Goal: Contribute content

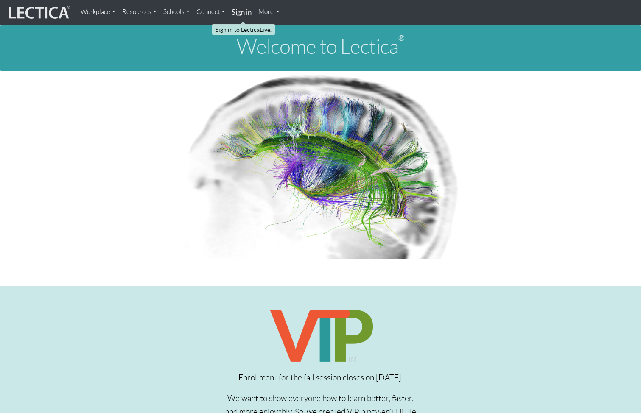
click at [245, 11] on strong "Sign in" at bounding box center [242, 12] width 20 height 9
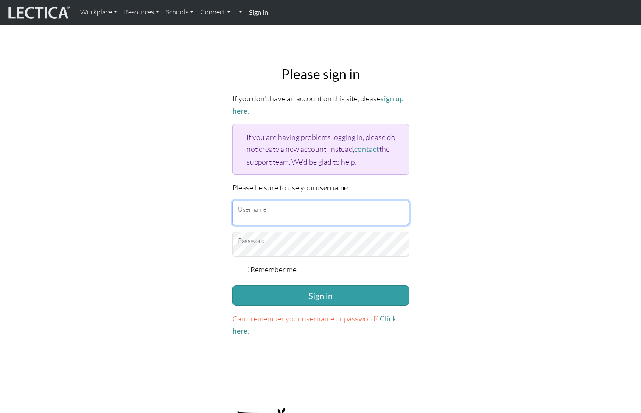
click at [267, 219] on input "Username" at bounding box center [321, 213] width 177 height 25
type input "amcorreia"
click at [233, 286] on button "Sign in" at bounding box center [321, 296] width 177 height 20
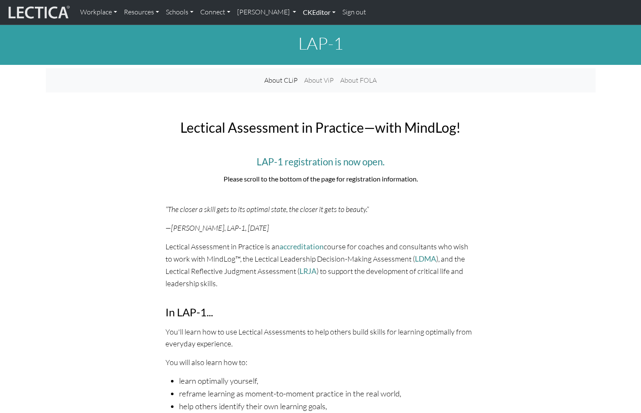
click at [339, 16] on link "CKEditor" at bounding box center [319, 12] width 39 height 18
click at [323, 36] on link "Edit" at bounding box center [314, 31] width 17 height 11
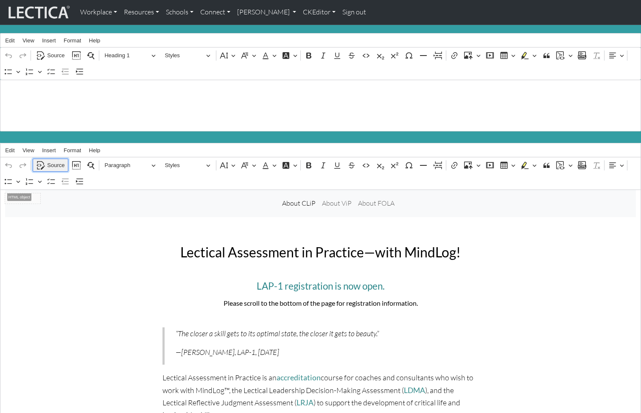
click at [44, 163] on icon "Editor toolbar" at bounding box center [41, 165] width 8 height 8
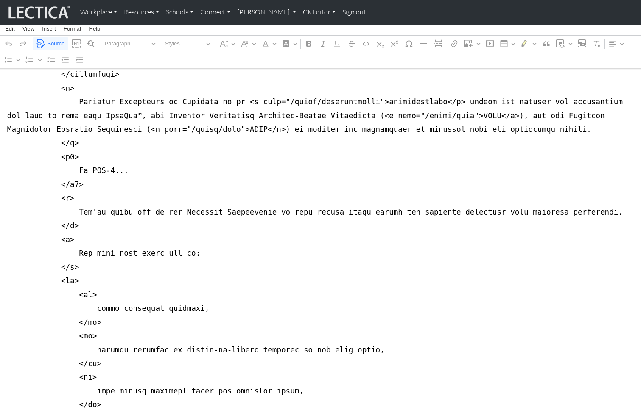
scroll to position [579, 0]
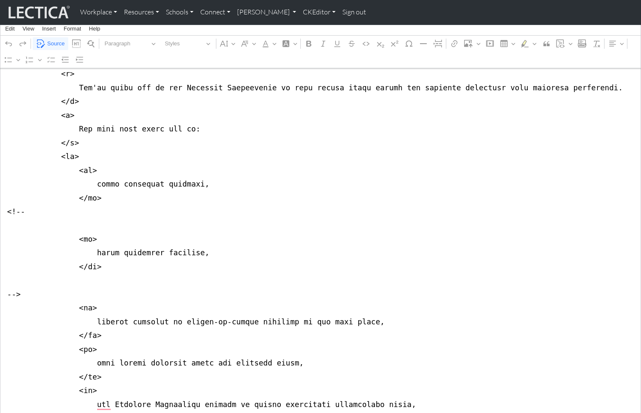
scroll to position [682, 0]
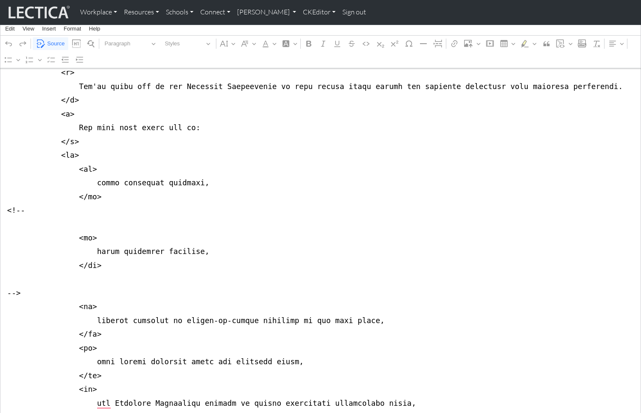
drag, startPoint x: 106, startPoint y: 253, endPoint x: 174, endPoint y: 252, distance: 67.9
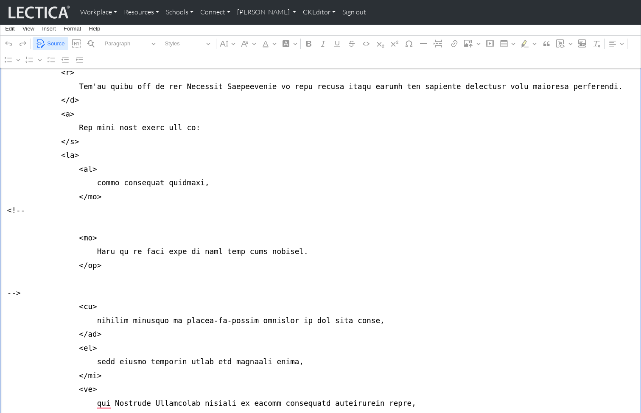
type textarea "<lor ipsum="dolors ametco-adipis-el seddoe-tempo in-utlab et-2" dolor="magn-ali…"
click at [52, 42] on span "Source" at bounding box center [55, 44] width 17 height 10
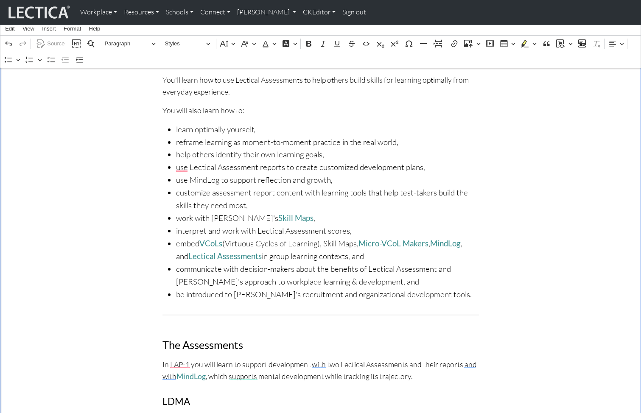
scroll to position [362, 0]
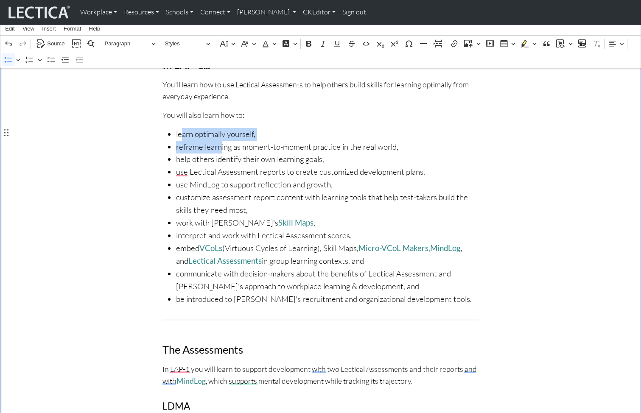
drag, startPoint x: 183, startPoint y: 129, endPoint x: 222, endPoint y: 139, distance: 39.4
click at [222, 139] on ul "learn optimally yourself, reframe learning as moment-to-moment practice in the …" at bounding box center [321, 217] width 317 height 178
click at [369, 130] on span "learn optimally yourself," at bounding box center [327, 134] width 303 height 13
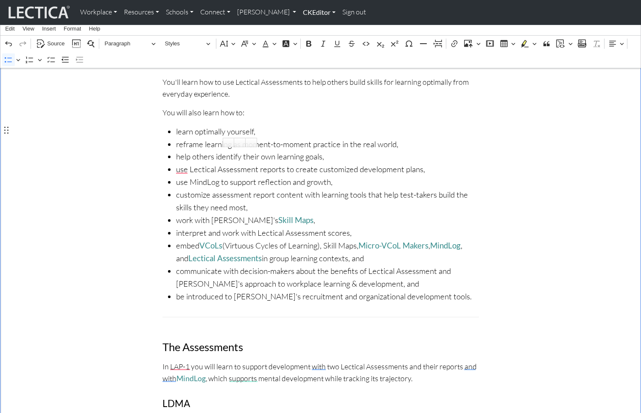
click at [339, 17] on link "CKEditor" at bounding box center [319, 12] width 39 height 18
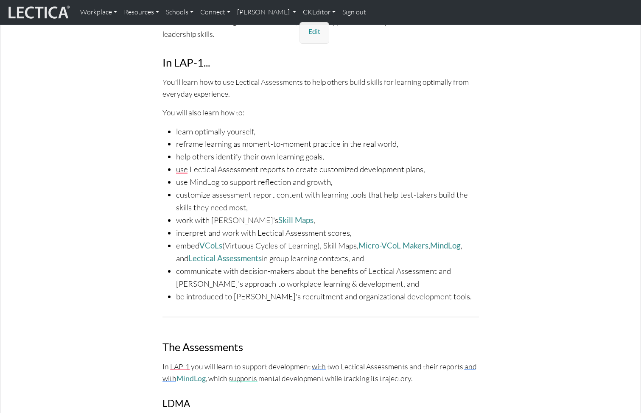
click at [323, 33] on link "Edit" at bounding box center [314, 31] width 17 height 11
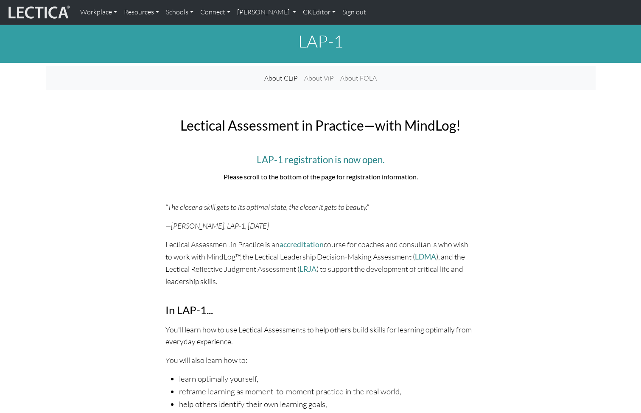
scroll to position [0, 0]
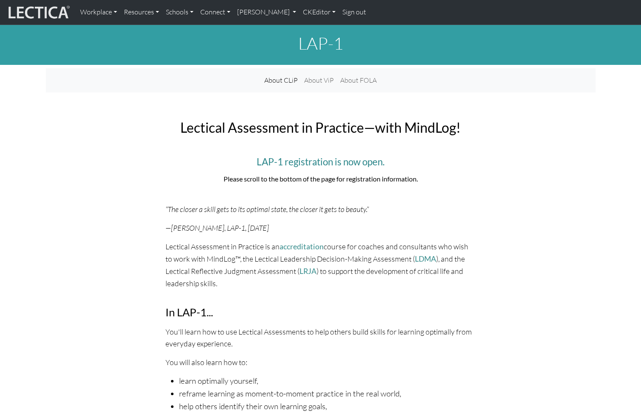
click at [354, 22] on nav "Workplace Assessments Why LectaTests? About LectaTests Leadership Leader develo…" at bounding box center [320, 12] width 641 height 25
click at [339, 14] on link "CKEditor" at bounding box center [319, 12] width 39 height 18
click at [323, 31] on link "Edit" at bounding box center [314, 31] width 17 height 11
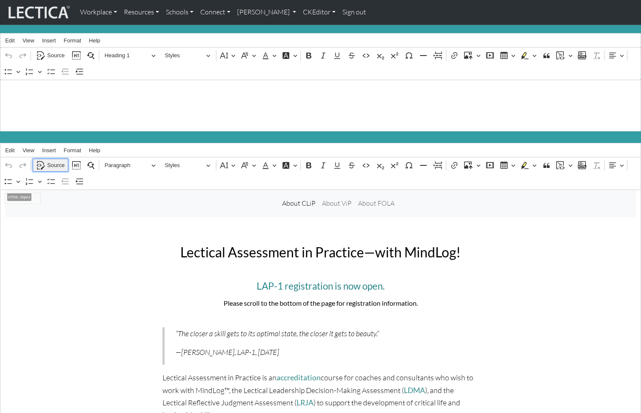
click at [52, 163] on span "Source" at bounding box center [55, 165] width 17 height 10
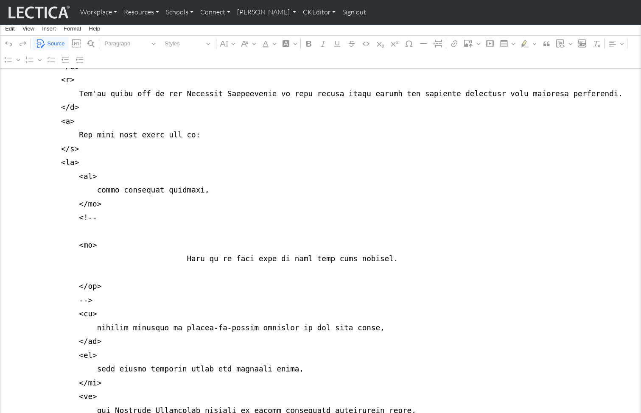
scroll to position [702, 0]
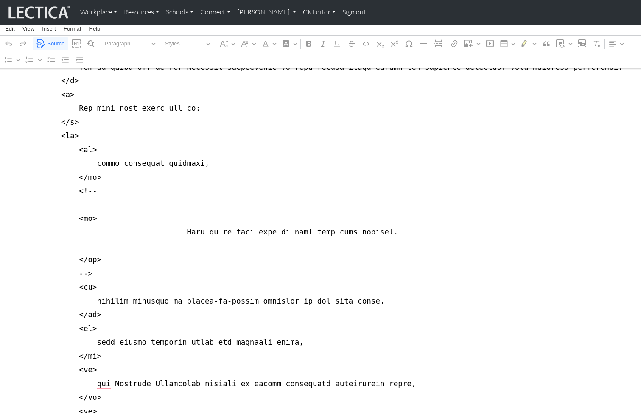
drag, startPoint x: 76, startPoint y: 192, endPoint x: 132, endPoint y: 268, distance: 94.1
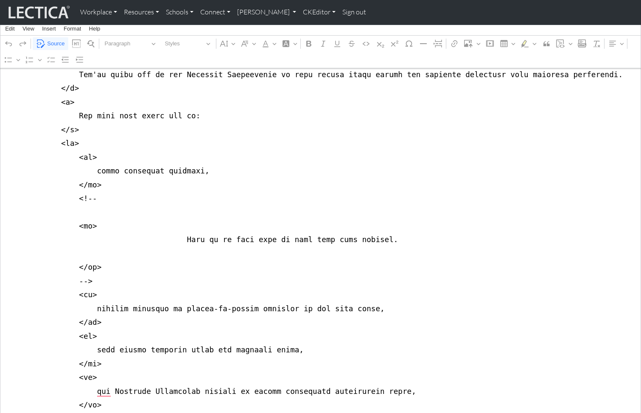
scroll to position [694, 0]
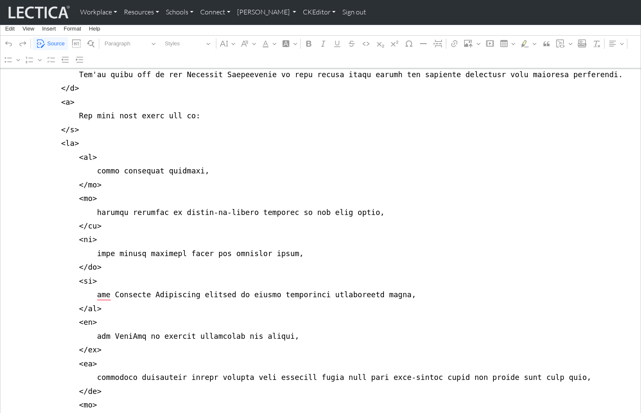
scroll to position [692, 0]
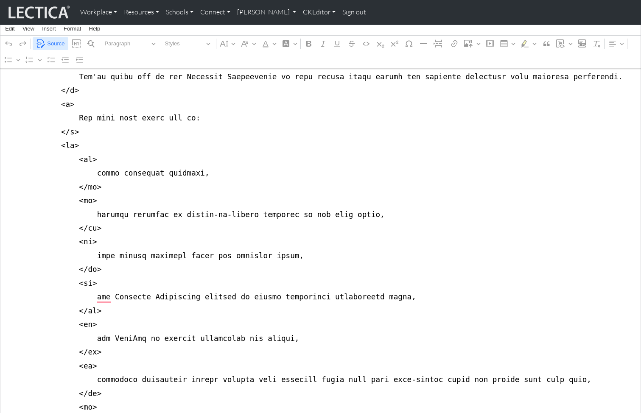
type textarea "<lor ipsum="dolors ametco-adipis-el seddoe-tempo in-utlab et-2" dolor="magn-ali…"
click at [56, 43] on span "Source" at bounding box center [55, 44] width 17 height 10
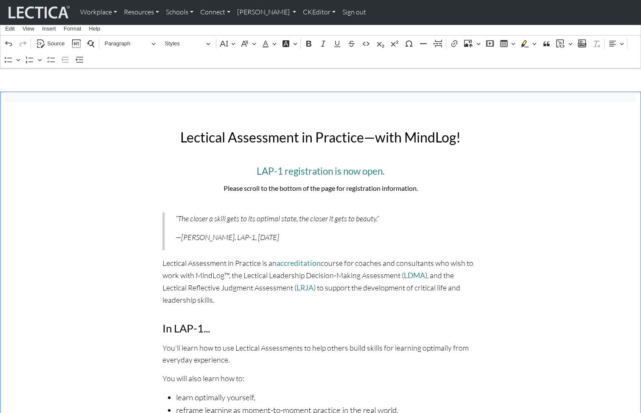
scroll to position [191, 0]
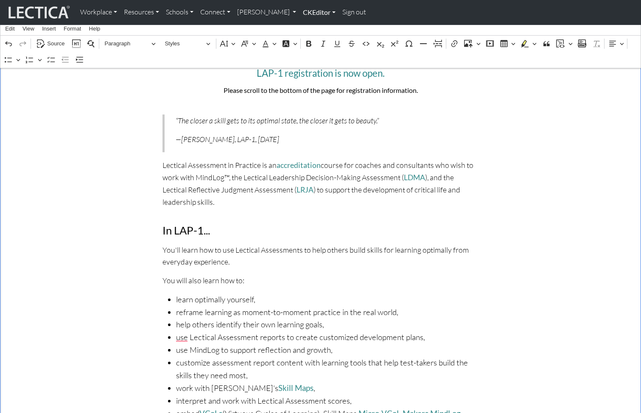
click at [339, 14] on link "CKEditor" at bounding box center [319, 12] width 39 height 18
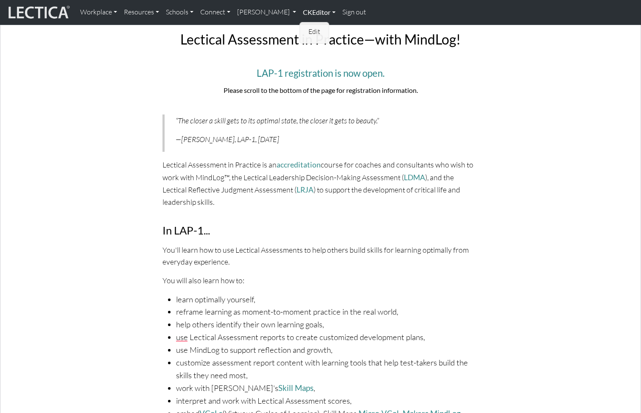
scroll to position [196, 0]
click at [323, 31] on link "Edit" at bounding box center [314, 31] width 17 height 11
